Goal: Information Seeking & Learning: Find specific fact

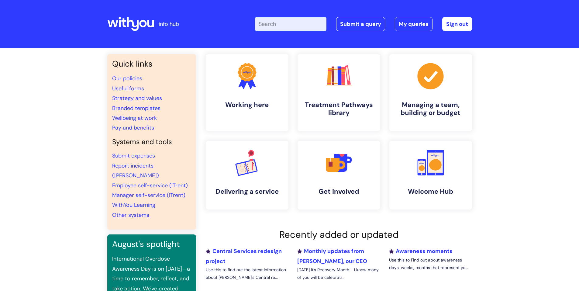
click at [307, 23] on input "Enter your search term here..." at bounding box center [290, 23] width 71 height 13
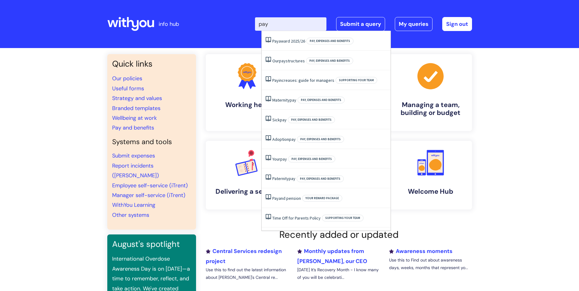
type input "pay"
click button "Search" at bounding box center [0, 0] width 0 height 0
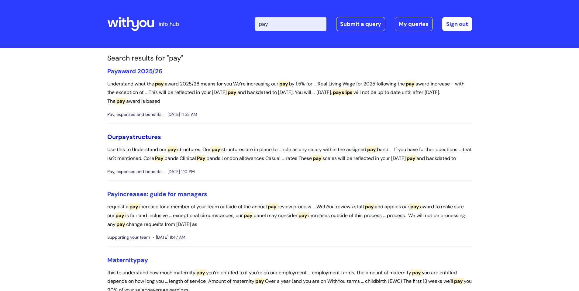
click at [150, 136] on link "Our pay structures" at bounding box center [134, 137] width 54 height 8
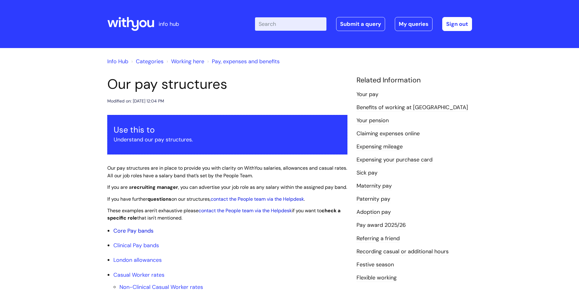
click at [142, 234] on link "Core Pay bands" at bounding box center [133, 230] width 40 height 7
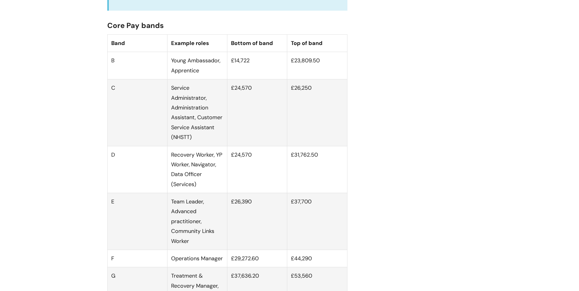
scroll to position [395, 0]
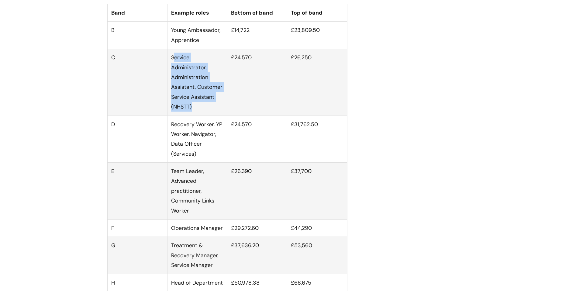
drag, startPoint x: 174, startPoint y: 66, endPoint x: 209, endPoint y: 113, distance: 59.1
click at [209, 113] on td "Service Administrator, Administration Assistant, Customer Service Assistant (NH…" at bounding box center [197, 82] width 60 height 67
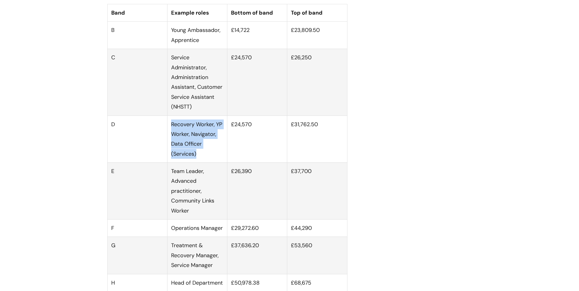
drag, startPoint x: 171, startPoint y: 132, endPoint x: 203, endPoint y: 164, distance: 45.1
click at [203, 163] on td "Recovery Worker, YP Worker, Navigator, Data Officer (Services)" at bounding box center [197, 138] width 60 height 47
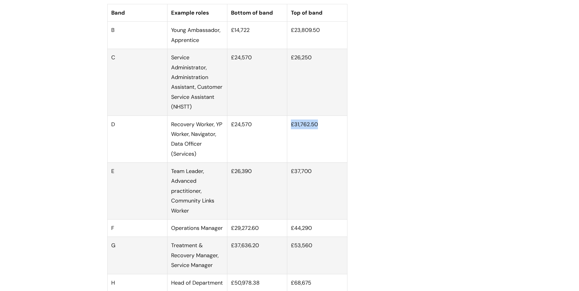
drag, startPoint x: 292, startPoint y: 132, endPoint x: 325, endPoint y: 131, distance: 32.9
click at [325, 131] on td "£31,762.50" at bounding box center [317, 138] width 60 height 47
drag, startPoint x: 320, startPoint y: 132, endPoint x: 305, endPoint y: 132, distance: 14.6
click at [305, 132] on td "£31,762.50" at bounding box center [317, 138] width 60 height 47
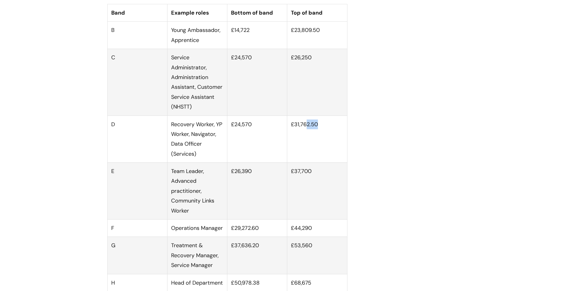
click at [305, 132] on td "£31,762.50" at bounding box center [317, 138] width 60 height 47
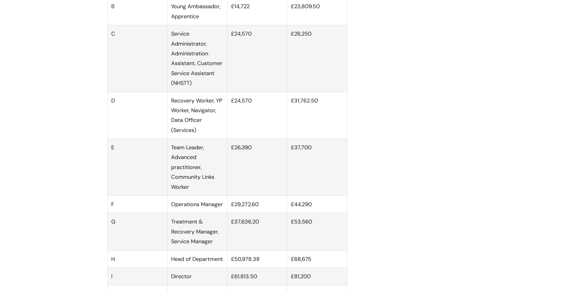
scroll to position [426, 0]
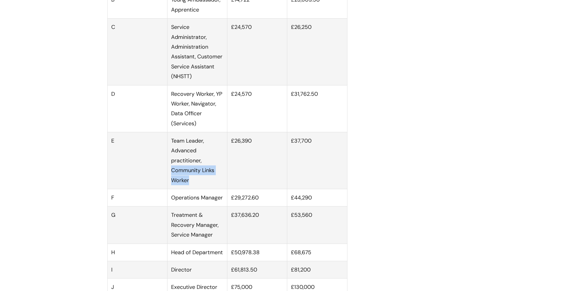
drag, startPoint x: 173, startPoint y: 177, endPoint x: 197, endPoint y: 190, distance: 27.5
click at [197, 189] on td "Team Leader, Advanced practitioner, Community Links Worker" at bounding box center [197, 160] width 60 height 57
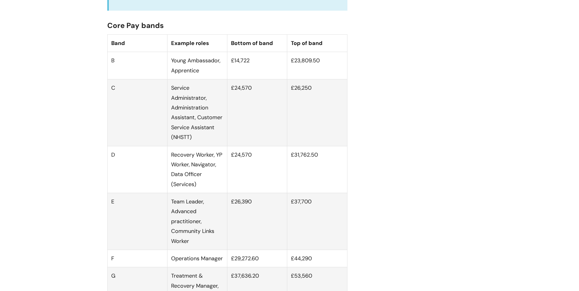
scroll to position [395, 0]
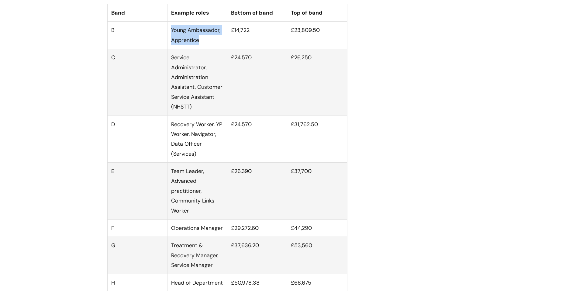
drag, startPoint x: 171, startPoint y: 38, endPoint x: 210, endPoint y: 48, distance: 39.8
click at [210, 48] on td "Young Ambassador, Apprentice" at bounding box center [197, 35] width 60 height 27
drag, startPoint x: 230, startPoint y: 64, endPoint x: 260, endPoint y: 65, distance: 30.1
click at [260, 65] on td "£24,570" at bounding box center [257, 82] width 60 height 67
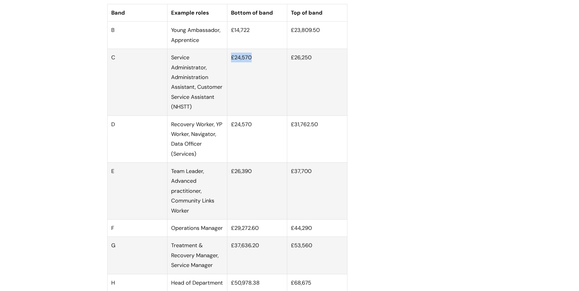
click at [260, 65] on td "£24,570" at bounding box center [257, 82] width 60 height 67
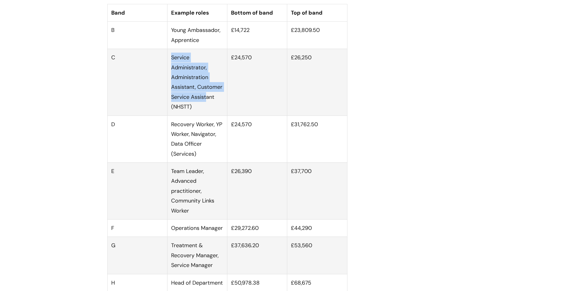
drag, startPoint x: 171, startPoint y: 66, endPoint x: 208, endPoint y: 106, distance: 54.0
click at [208, 106] on td "Service Administrator, Administration Assistant, Customer Service Assistant (NH…" at bounding box center [197, 82] width 60 height 67
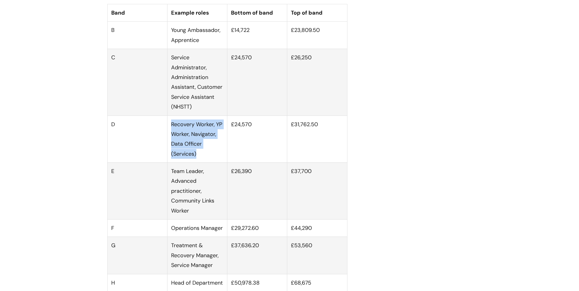
drag, startPoint x: 171, startPoint y: 131, endPoint x: 204, endPoint y: 164, distance: 46.9
click at [204, 163] on td "Recovery Worker, YP Worker, Navigator, Data Officer (Services)" at bounding box center [197, 138] width 60 height 47
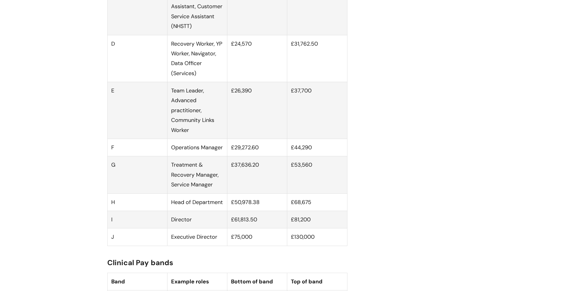
scroll to position [486, 0]
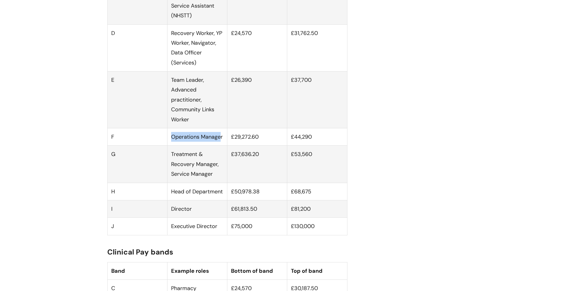
drag, startPoint x: 172, startPoint y: 145, endPoint x: 221, endPoint y: 141, distance: 48.8
click at [221, 141] on td "Operations Manager" at bounding box center [197, 136] width 60 height 17
drag, startPoint x: 292, startPoint y: 144, endPoint x: 316, endPoint y: 144, distance: 24.0
click at [316, 144] on td "£44,290" at bounding box center [317, 136] width 60 height 17
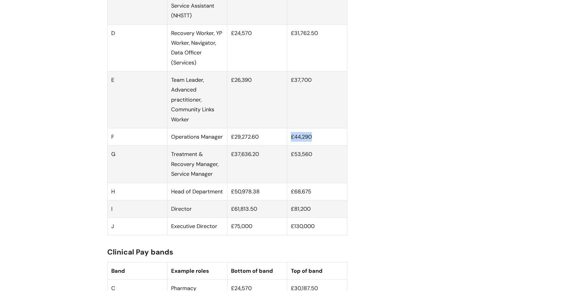
drag, startPoint x: 313, startPoint y: 143, endPoint x: 284, endPoint y: 144, distance: 28.6
click at [284, 144] on tr "F Operations Manager £29,272.60 £44,290" at bounding box center [227, 136] width 240 height 17
click at [294, 142] on td "£44,290" at bounding box center [317, 136] width 60 height 17
drag, startPoint x: 173, startPoint y: 160, endPoint x: 217, endPoint y: 181, distance: 48.9
click at [217, 181] on td "Treatment & Recovery Manager, Service Manager" at bounding box center [197, 164] width 60 height 37
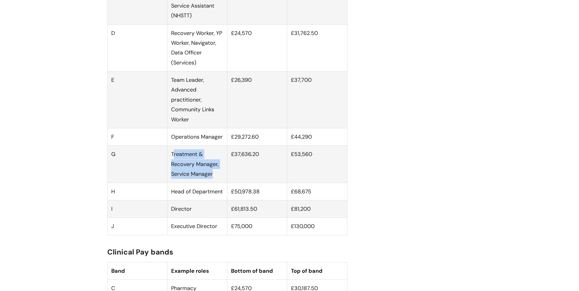
click at [217, 181] on td "Treatment & Recovery Manager, Service Manager" at bounding box center [197, 164] width 60 height 37
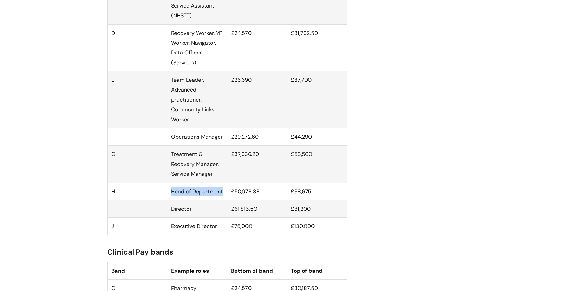
drag, startPoint x: 223, startPoint y: 199, endPoint x: 173, endPoint y: 202, distance: 50.6
click at [173, 200] on td "Head of Department" at bounding box center [197, 191] width 60 height 17
drag, startPoint x: 172, startPoint y: 200, endPoint x: 225, endPoint y: 200, distance: 52.3
click at [225, 200] on td "Head of Department" at bounding box center [197, 191] width 60 height 17
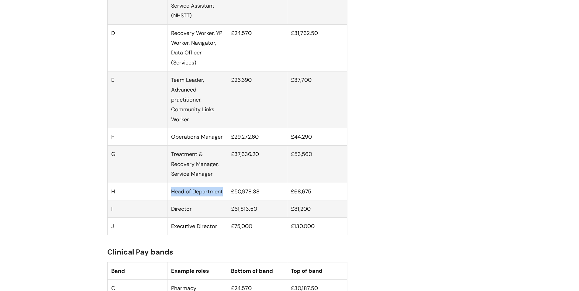
click at [225, 200] on td "Head of Department" at bounding box center [197, 191] width 60 height 17
drag, startPoint x: 179, startPoint y: 215, endPoint x: 195, endPoint y: 215, distance: 15.8
click at [195, 215] on td "Director" at bounding box center [197, 208] width 60 height 17
drag, startPoint x: 172, startPoint y: 236, endPoint x: 222, endPoint y: 234, distance: 50.2
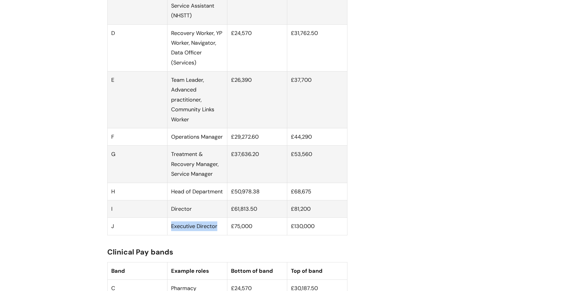
click at [222, 234] on td "Executive Director" at bounding box center [197, 226] width 60 height 17
drag, startPoint x: 218, startPoint y: 233, endPoint x: 169, endPoint y: 236, distance: 48.4
click at [169, 235] on td "Executive Director" at bounding box center [197, 226] width 60 height 17
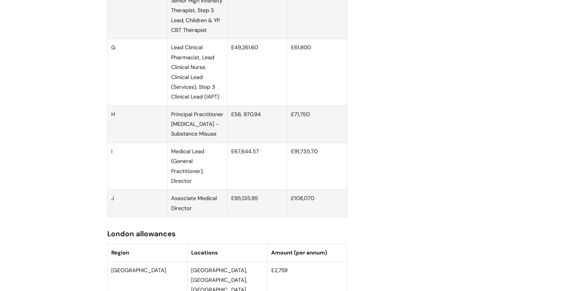
scroll to position [1064, 0]
drag, startPoint x: 172, startPoint y: 215, endPoint x: 197, endPoint y: 226, distance: 27.5
click at [197, 216] on td "Associate Medical Director" at bounding box center [197, 201] width 60 height 27
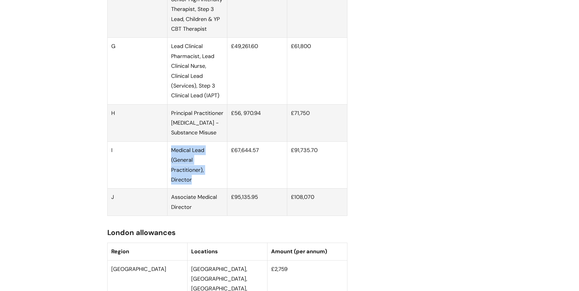
drag, startPoint x: 171, startPoint y: 168, endPoint x: 201, endPoint y: 200, distance: 43.7
click at [201, 188] on td "Medical Lead (General Practitioner), Director" at bounding box center [197, 164] width 60 height 47
drag, startPoint x: 201, startPoint y: 200, endPoint x: 180, endPoint y: 168, distance: 38.4
click at [179, 168] on td "Medical Lead (General Practitioner), Director" at bounding box center [197, 164] width 60 height 47
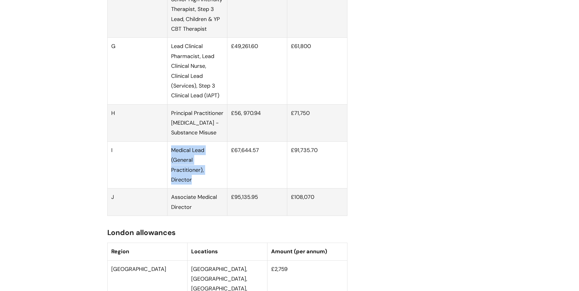
click at [182, 168] on td "Medical Lead (General Practitioner), Director" at bounding box center [197, 164] width 60 height 47
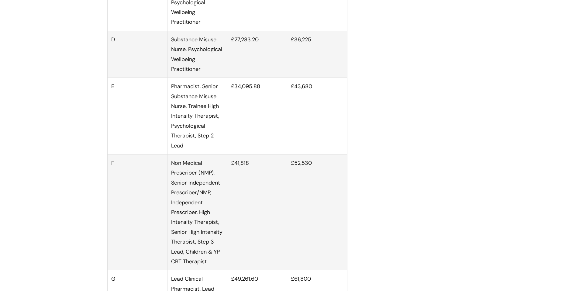
scroll to position [821, 0]
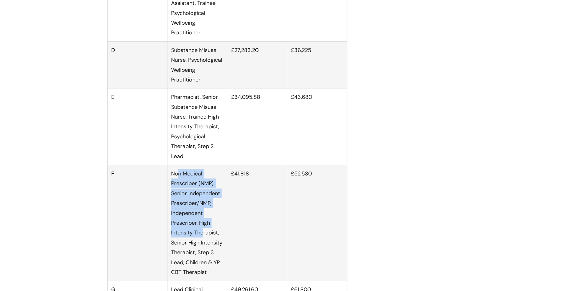
drag, startPoint x: 177, startPoint y: 183, endPoint x: 203, endPoint y: 238, distance: 60.5
click at [203, 238] on td "Non Medical Prescriber (NMP), Senior Independent Prescriber/NMP, Independent Pr…" at bounding box center [197, 223] width 60 height 116
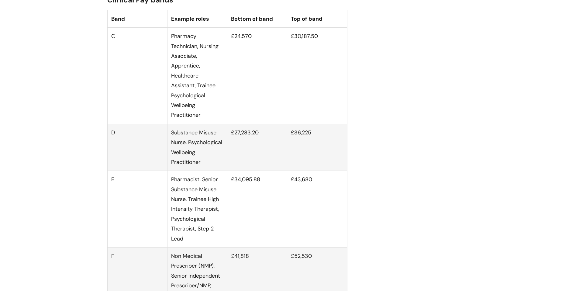
scroll to position [729, 0]
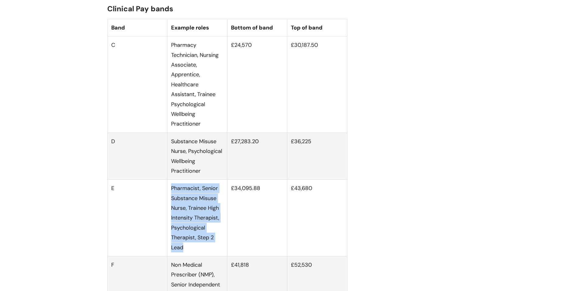
drag, startPoint x: 171, startPoint y: 195, endPoint x: 197, endPoint y: 254, distance: 64.1
click at [197, 254] on td "Pharmacist, Senior Substance Misuse Nurse, Trainee High Intensity Therapist, Ps…" at bounding box center [197, 218] width 60 height 77
drag, startPoint x: 189, startPoint y: 255, endPoint x: 179, endPoint y: 187, distance: 68.6
click at [179, 187] on td "Pharmacist, Senior Substance Misuse Nurse, Trainee High Intensity Therapist, Ps…" at bounding box center [197, 218] width 60 height 77
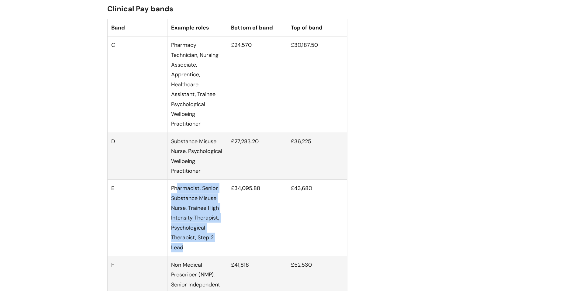
click at [179, 187] on td "Pharmacist, Senior Substance Misuse Nurse, Trainee High Intensity Therapist, Ps…" at bounding box center [197, 218] width 60 height 77
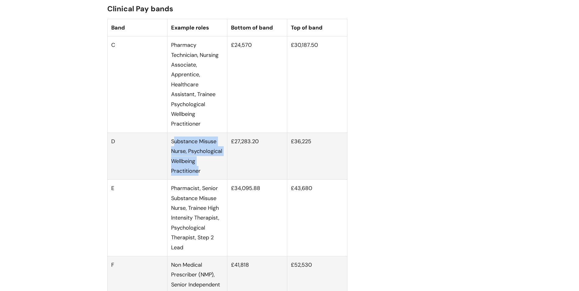
drag, startPoint x: 174, startPoint y: 146, endPoint x: 198, endPoint y: 177, distance: 38.8
click at [198, 177] on td "Substance Misuse Nurse, Psychological Wellbeing Practitioner" at bounding box center [197, 156] width 60 height 47
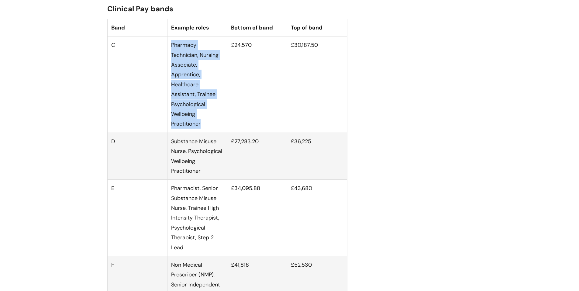
drag, startPoint x: 172, startPoint y: 49, endPoint x: 202, endPoint y: 132, distance: 88.2
click at [202, 132] on td "Pharmacy Technician, Nursing Associate, Apprentice, Healthcare Assistant, Train…" at bounding box center [197, 84] width 60 height 96
drag, startPoint x: 171, startPoint y: 52, endPoint x: 207, endPoint y: 130, distance: 86.0
click at [207, 130] on td "Pharmacy Technician, Nursing Associate, Apprentice, Healthcare Assistant, Train…" at bounding box center [197, 84] width 60 height 96
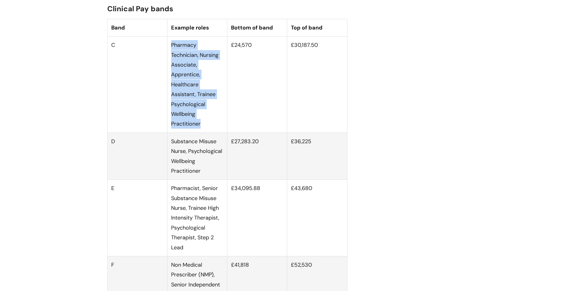
click at [207, 130] on td "Pharmacy Technician, Nursing Associate, Apprentice, Healthcare Assistant, Train…" at bounding box center [197, 84] width 60 height 96
drag, startPoint x: 207, startPoint y: 134, endPoint x: 172, endPoint y: 52, distance: 89.8
click at [172, 52] on td "Pharmacy Technician, Nursing Associate, Apprentice, Healthcare Assistant, Train…" at bounding box center [197, 84] width 60 height 96
drag, startPoint x: 170, startPoint y: 51, endPoint x: 202, endPoint y: 132, distance: 87.3
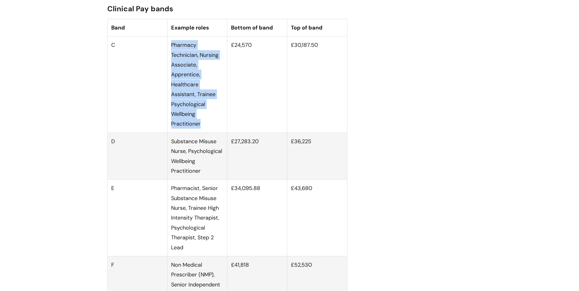
click at [202, 132] on td "Pharmacy Technician, Nursing Associate, Apprentice, Healthcare Assistant, Train…" at bounding box center [197, 84] width 60 height 96
drag, startPoint x: 204, startPoint y: 134, endPoint x: 171, endPoint y: 51, distance: 88.8
click at [172, 52] on td "Pharmacy Technician, Nursing Associate, Apprentice, Healthcare Assistant, Train…" at bounding box center [197, 84] width 60 height 96
click at [171, 51] on td "Pharmacy Technician, Nursing Associate, Apprentice, Healthcare Assistant, Train…" at bounding box center [197, 84] width 60 height 96
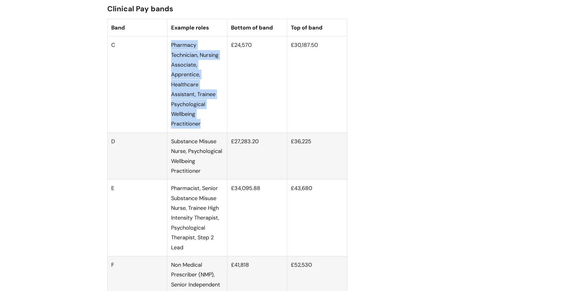
drag, startPoint x: 171, startPoint y: 51, endPoint x: 203, endPoint y: 131, distance: 86.6
click at [203, 131] on td "Pharmacy Technician, Nursing Associate, Apprentice, Healthcare Assistant, Train…" at bounding box center [197, 84] width 60 height 96
drag, startPoint x: 203, startPoint y: 133, endPoint x: 172, endPoint y: 53, distance: 85.5
click at [172, 53] on td "Pharmacy Technician, Nursing Associate, Apprentice, Healthcare Assistant, Train…" at bounding box center [197, 84] width 60 height 96
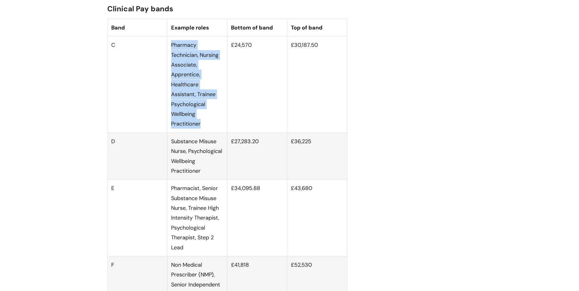
click at [172, 53] on td "Pharmacy Technician, Nursing Associate, Apprentice, Healthcare Assistant, Train…" at bounding box center [197, 84] width 60 height 96
drag, startPoint x: 172, startPoint y: 50, endPoint x: 202, endPoint y: 129, distance: 84.2
click at [202, 129] on td "Pharmacy Technician, Nursing Associate, Apprentice, Healthcare Assistant, Train…" at bounding box center [197, 84] width 60 height 96
drag, startPoint x: 201, startPoint y: 132, endPoint x: 172, endPoint y: 52, distance: 84.7
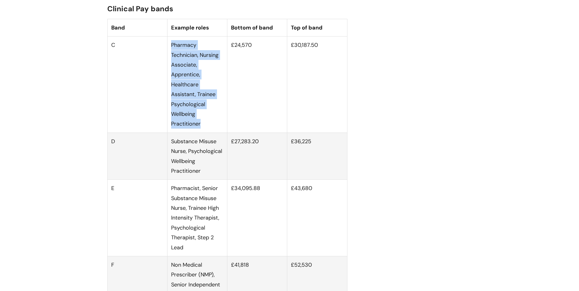
click at [172, 52] on td "Pharmacy Technician, Nursing Associate, Apprentice, Healthcare Assistant, Train…" at bounding box center [197, 84] width 60 height 96
drag, startPoint x: 171, startPoint y: 50, endPoint x: 200, endPoint y: 133, distance: 87.6
click at [200, 133] on td "Pharmacy Technician, Nursing Associate, Apprentice, Healthcare Assistant, Train…" at bounding box center [197, 84] width 60 height 96
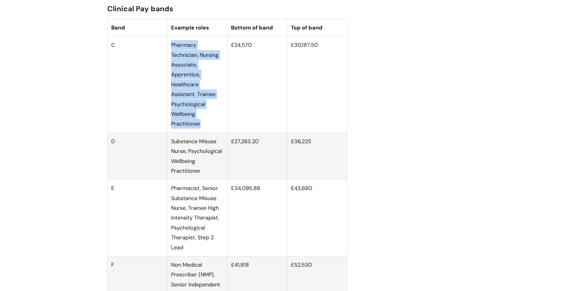
drag, startPoint x: 204, startPoint y: 132, endPoint x: 171, endPoint y: 52, distance: 86.2
click at [171, 52] on td "Pharmacy Technician, Nursing Associate, Apprentice, Healthcare Assistant, Train…" at bounding box center [197, 84] width 60 height 96
drag, startPoint x: 172, startPoint y: 50, endPoint x: 204, endPoint y: 130, distance: 86.6
click at [204, 130] on td "Pharmacy Technician, Nursing Associate, Apprentice, Healthcare Assistant, Train…" at bounding box center [197, 84] width 60 height 96
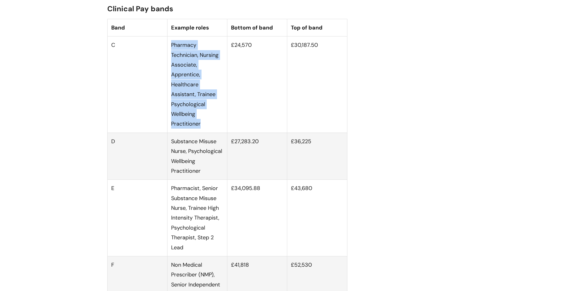
click at [204, 130] on td "Pharmacy Technician, Nursing Associate, Apprentice, Healthcare Assistant, Train…" at bounding box center [197, 84] width 60 height 96
drag, startPoint x: 171, startPoint y: 52, endPoint x: 204, endPoint y: 132, distance: 86.2
click at [204, 132] on td "Pharmacy Technician, Nursing Associate, Apprentice, Healthcare Assistant, Train…" at bounding box center [197, 84] width 60 height 96
drag, startPoint x: 204, startPoint y: 134, endPoint x: 171, endPoint y: 52, distance: 88.6
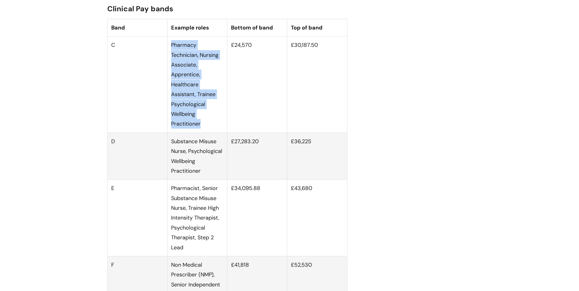
click at [171, 52] on td "Pharmacy Technician, Nursing Associate, Apprentice, Healthcare Assistant, Train…" at bounding box center [197, 84] width 60 height 96
drag, startPoint x: 171, startPoint y: 52, endPoint x: 202, endPoint y: 136, distance: 89.8
click at [202, 133] on td "Pharmacy Technician, Nursing Associate, Apprentice, Healthcare Assistant, Train…" at bounding box center [197, 84] width 60 height 96
click at [204, 133] on td "Pharmacy Technician, Nursing Associate, Apprentice, Healthcare Assistant, Train…" at bounding box center [197, 84] width 60 height 96
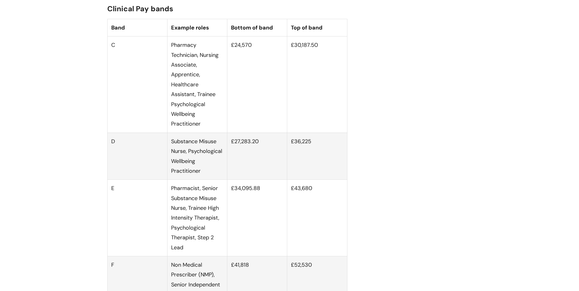
click at [200, 128] on td "Pharmacy Technician, Nursing Associate, Apprentice, Healthcare Assistant, Train…" at bounding box center [197, 84] width 60 height 96
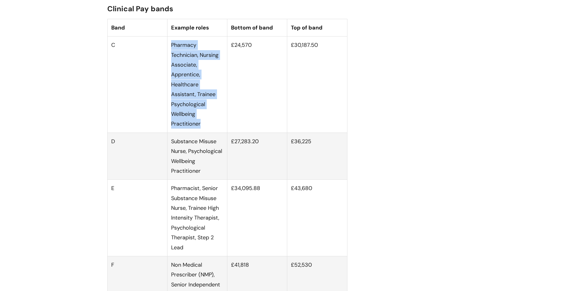
drag, startPoint x: 202, startPoint y: 130, endPoint x: 171, endPoint y: 50, distance: 85.8
click at [171, 50] on td "Pharmacy Technician, Nursing Associate, Apprentice, Healthcare Assistant, Train…" at bounding box center [197, 84] width 60 height 96
drag, startPoint x: 176, startPoint y: 50, endPoint x: 205, endPoint y: 135, distance: 90.1
click at [205, 133] on td "Pharmacy Technician, Nursing Associate, Apprentice, Healthcare Assistant, Train…" at bounding box center [197, 84] width 60 height 96
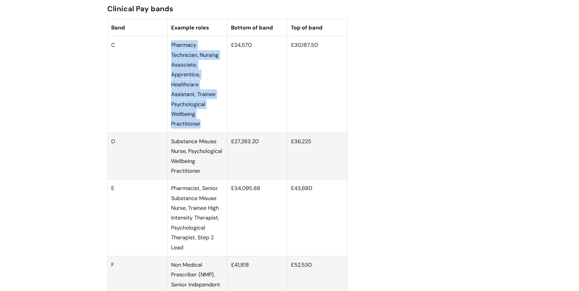
click at [205, 133] on td "Pharmacy Technician, Nursing Associate, Apprentice, Healthcare Assistant, Train…" at bounding box center [197, 84] width 60 height 96
drag, startPoint x: 171, startPoint y: 54, endPoint x: 205, endPoint y: 132, distance: 84.9
click at [205, 132] on td "Pharmacy Technician, Nursing Associate, Apprentice, Healthcare Assistant, Train…" at bounding box center [197, 84] width 60 height 96
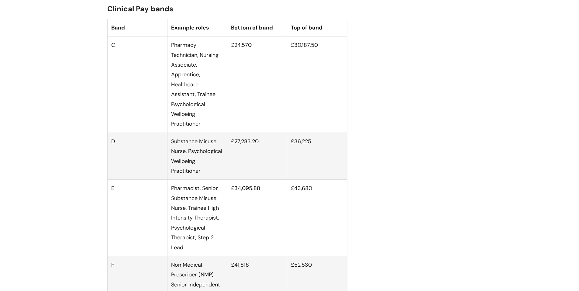
drag, startPoint x: 202, startPoint y: 133, endPoint x: 94, endPoint y: 103, distance: 112.4
